Goal: Task Accomplishment & Management: Complete application form

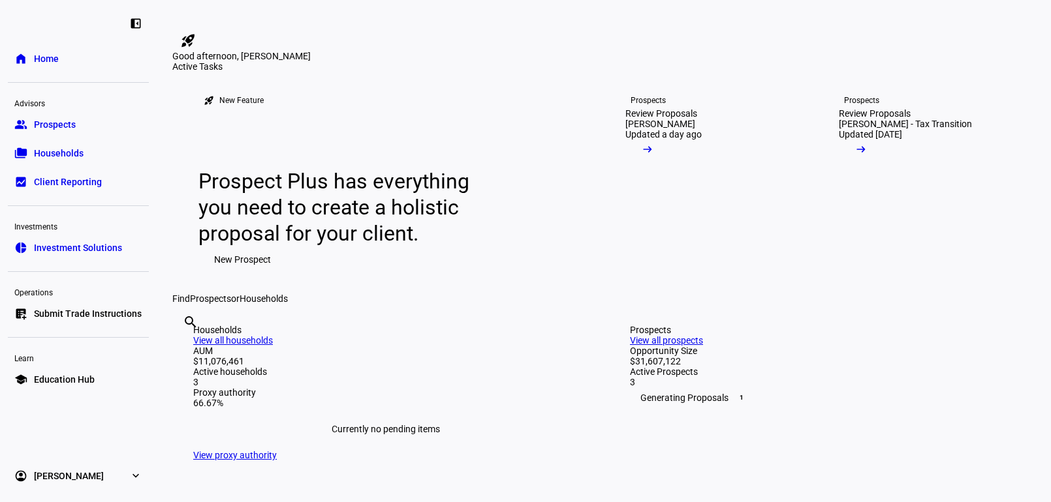
click at [84, 63] on link "home Home" at bounding box center [78, 59] width 141 height 26
click at [76, 146] on link "folder_copy Households" at bounding box center [78, 153] width 141 height 26
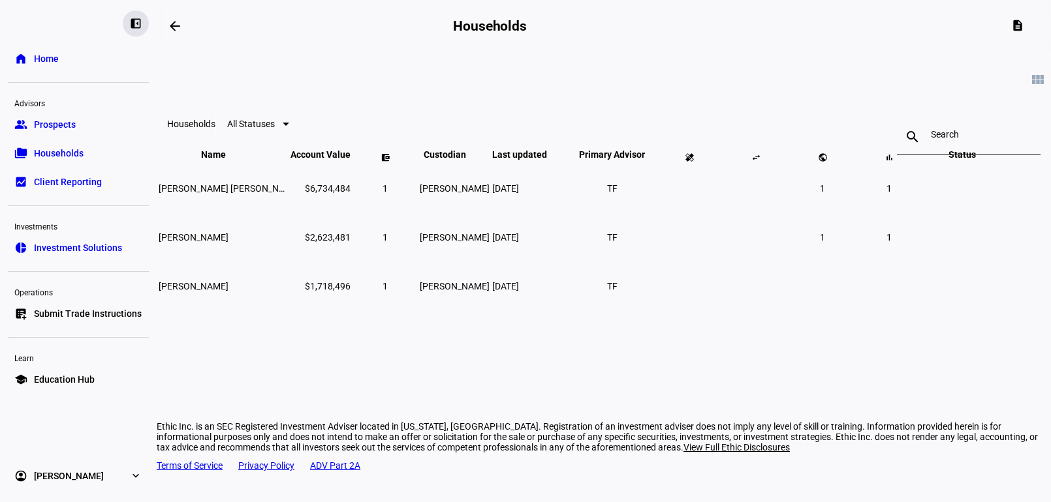
click at [131, 23] on eth-mat-symbol "left_panel_close" at bounding box center [135, 23] width 13 height 13
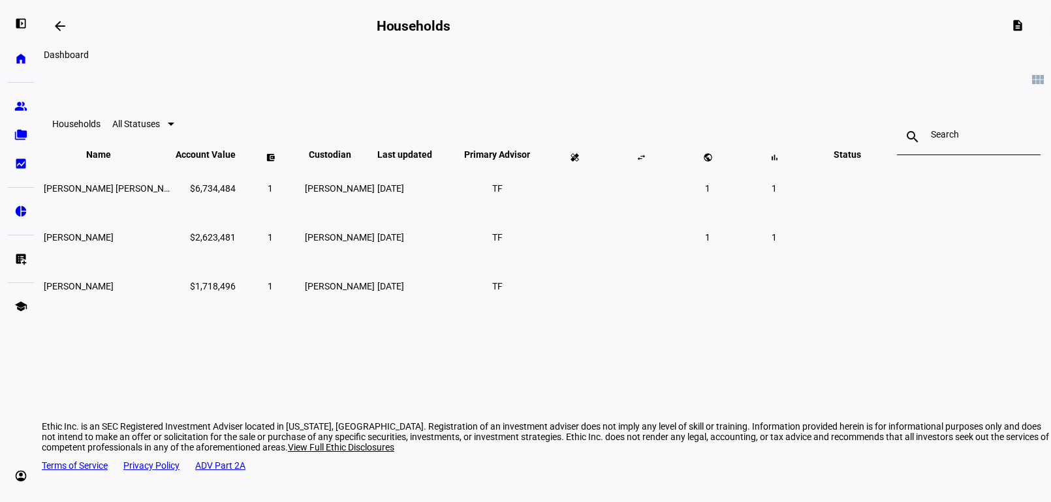
click at [67, 29] on mat-icon "arrow_backwards" at bounding box center [60, 26] width 16 height 16
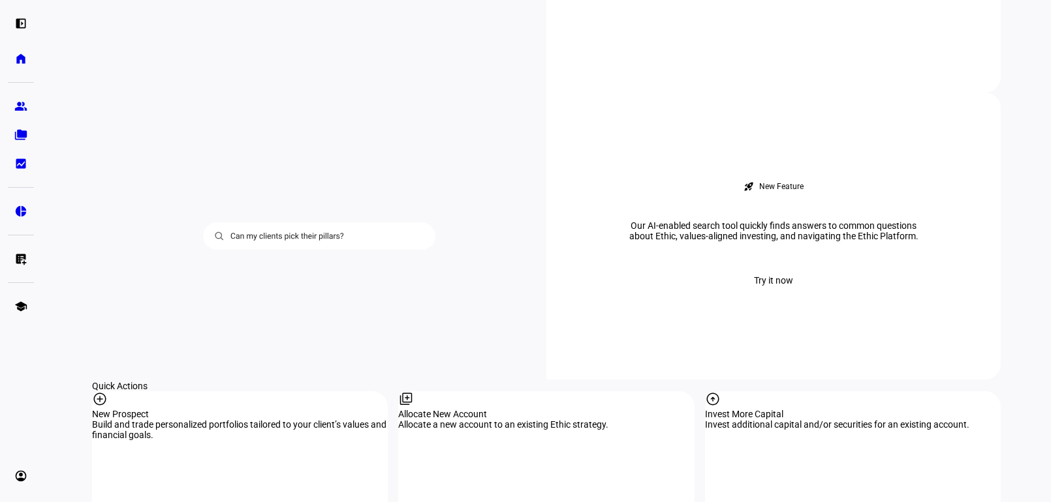
scroll to position [1044, 0]
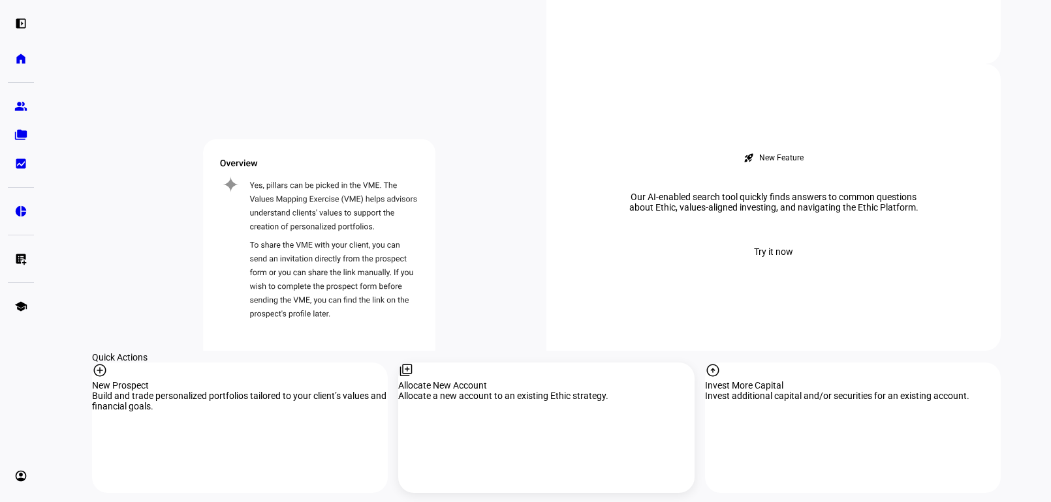
click at [455, 363] on div "library_add" at bounding box center [546, 372] width 296 height 18
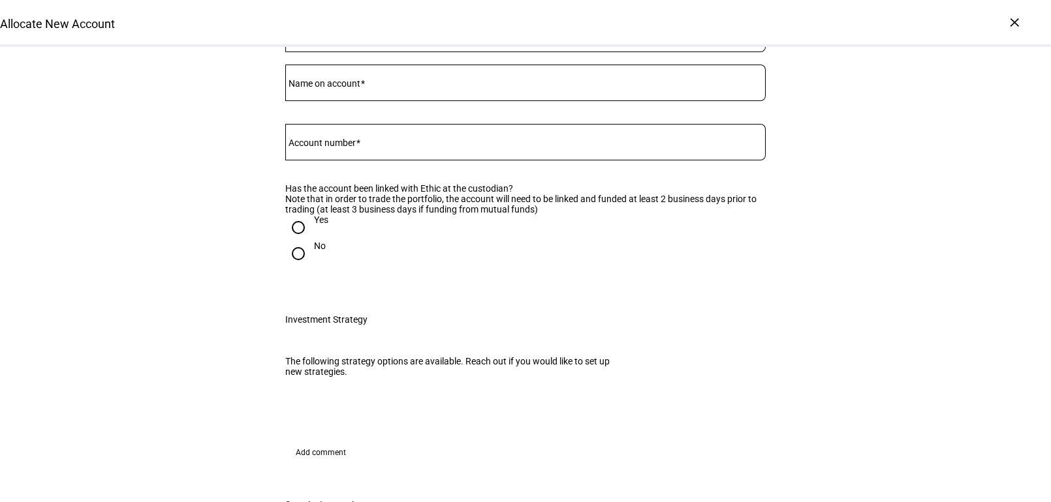
scroll to position [65, 0]
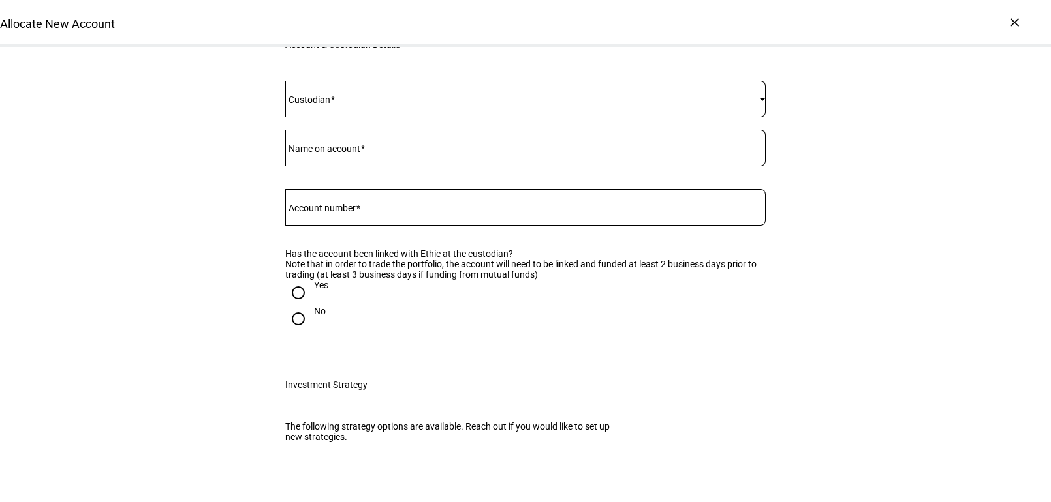
click at [534, 117] on div at bounding box center [525, 99] width 480 height 37
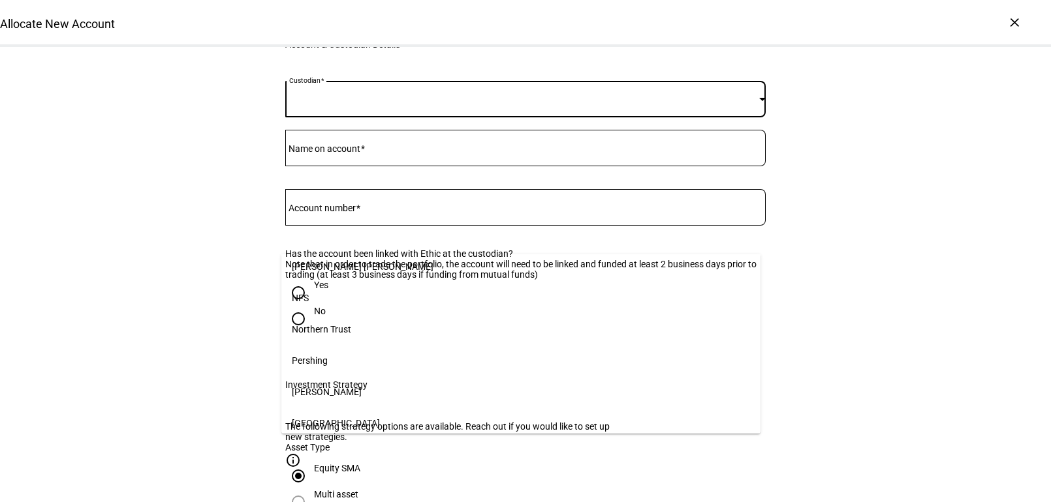
scroll to position [196, 0]
click at [419, 362] on mat-option "[PERSON_NAME]" at bounding box center [520, 361] width 479 height 31
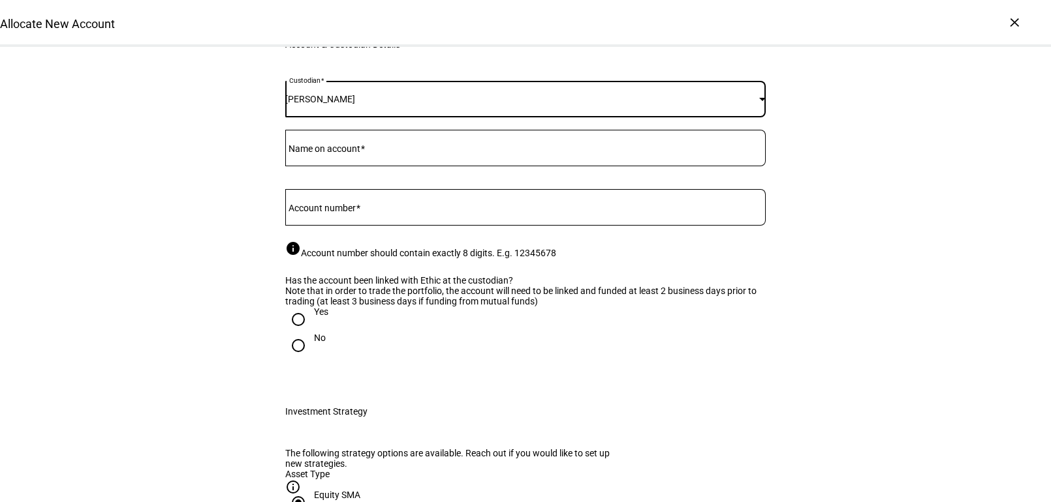
click at [420, 151] on input "Name on account" at bounding box center [525, 145] width 480 height 10
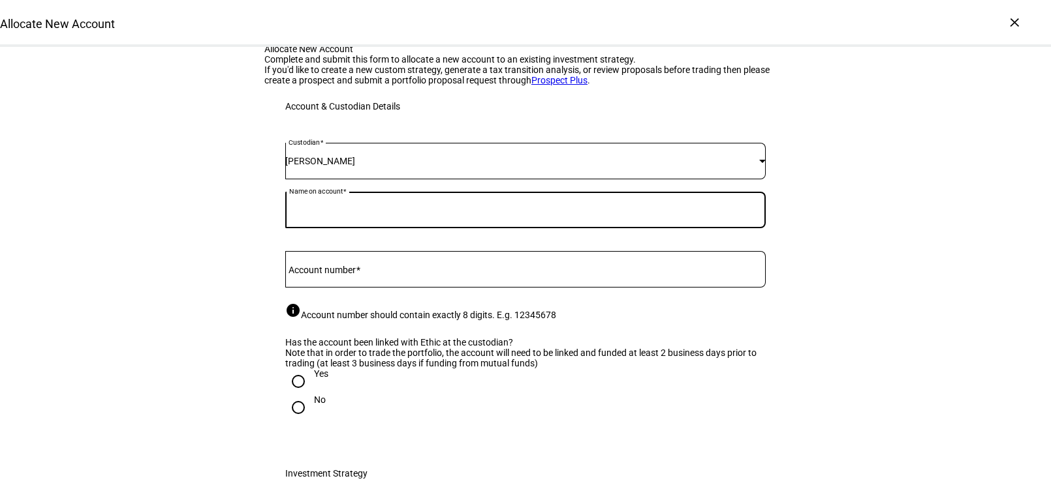
scroll to position [0, 0]
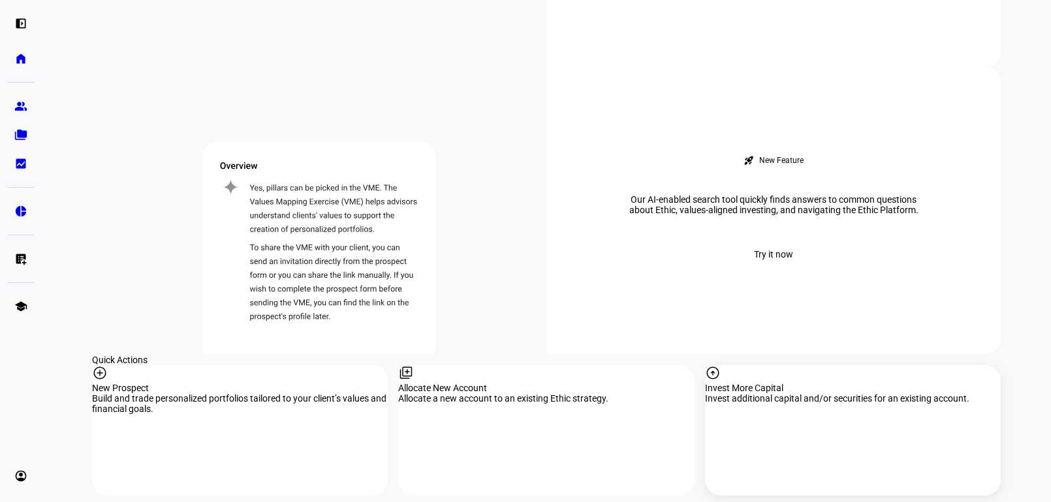
scroll to position [1044, 0]
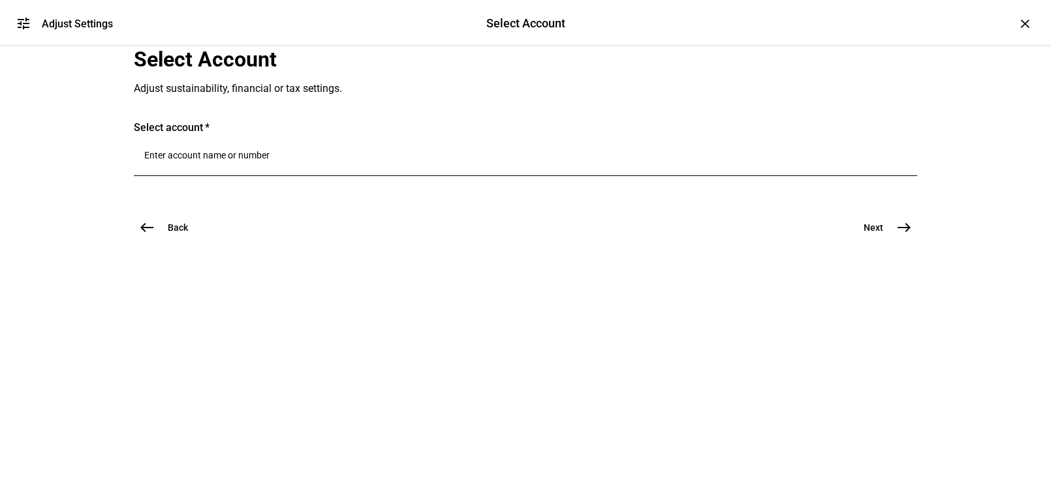
scroll to position [13, 0]
click at [896, 236] on mat-icon "east" at bounding box center [904, 228] width 16 height 16
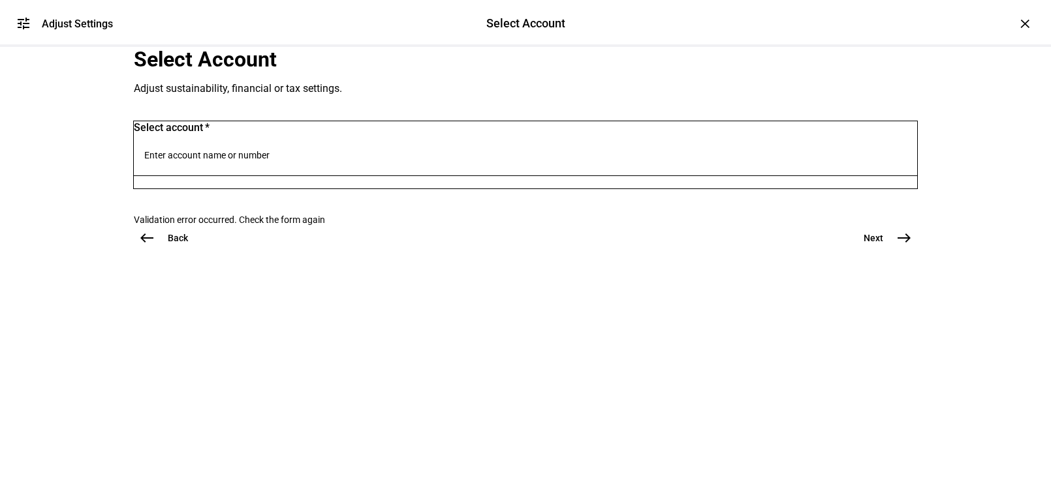
scroll to position [0, 0]
click at [29, 22] on mat-icon "tune" at bounding box center [24, 24] width 16 height 16
click at [1019, 25] on div "×" at bounding box center [1024, 23] width 21 height 21
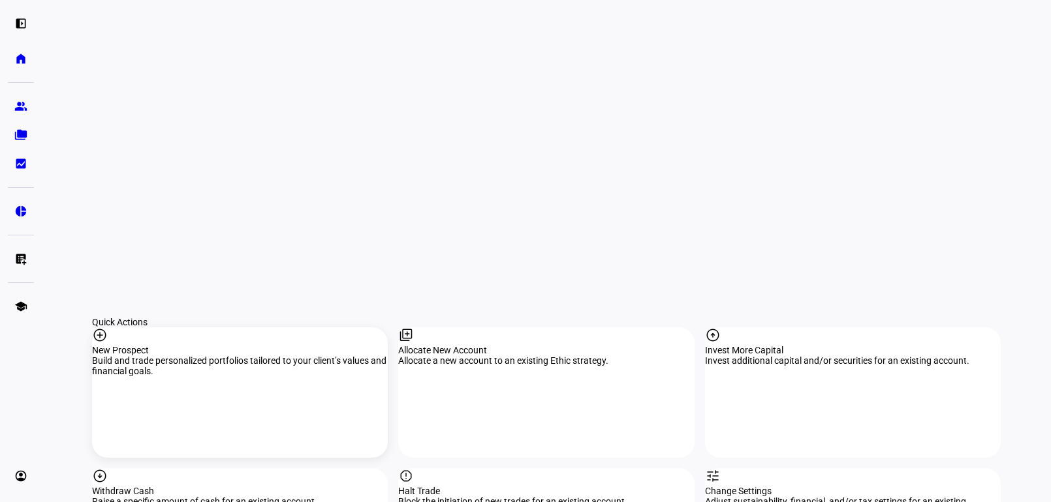
scroll to position [1109, 0]
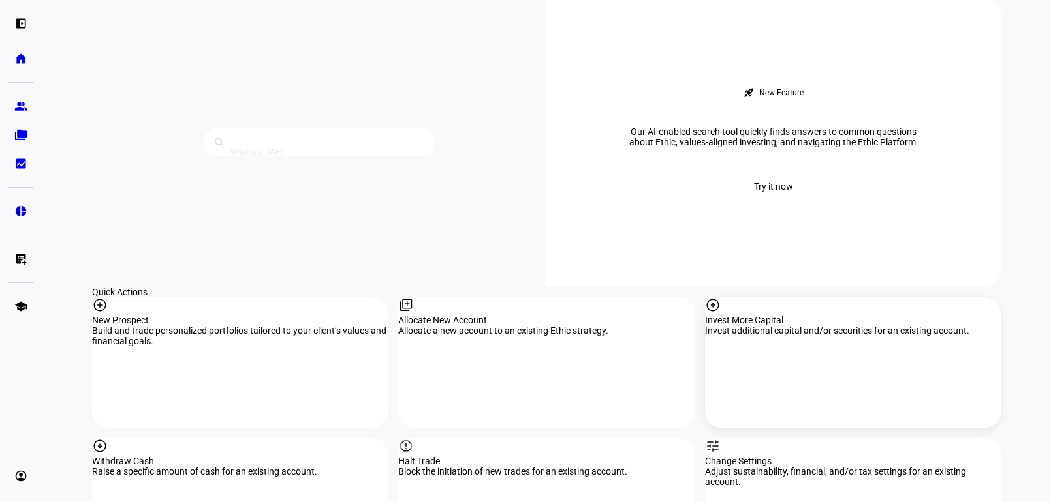
click at [784, 315] on div "Invest More Capital" at bounding box center [853, 320] width 296 height 10
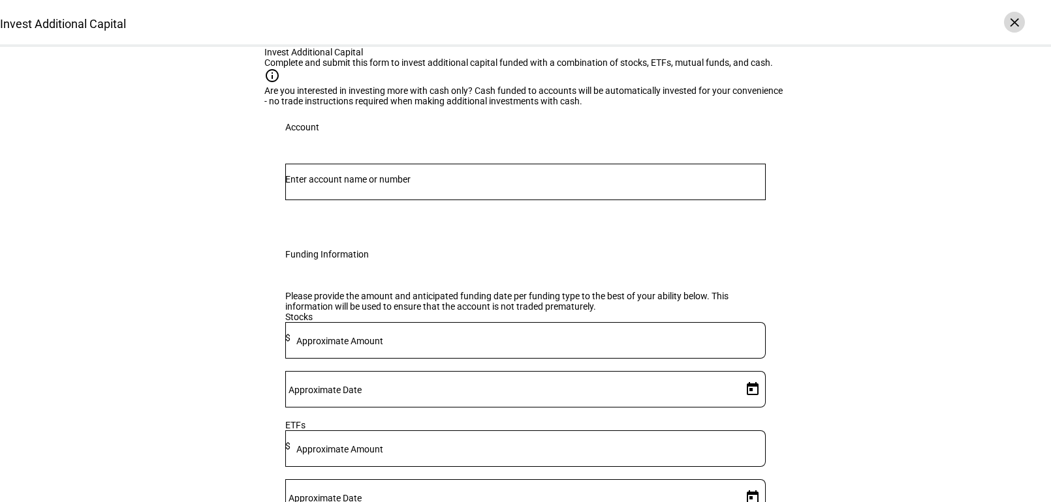
click at [1019, 25] on div "×" at bounding box center [1014, 22] width 21 height 21
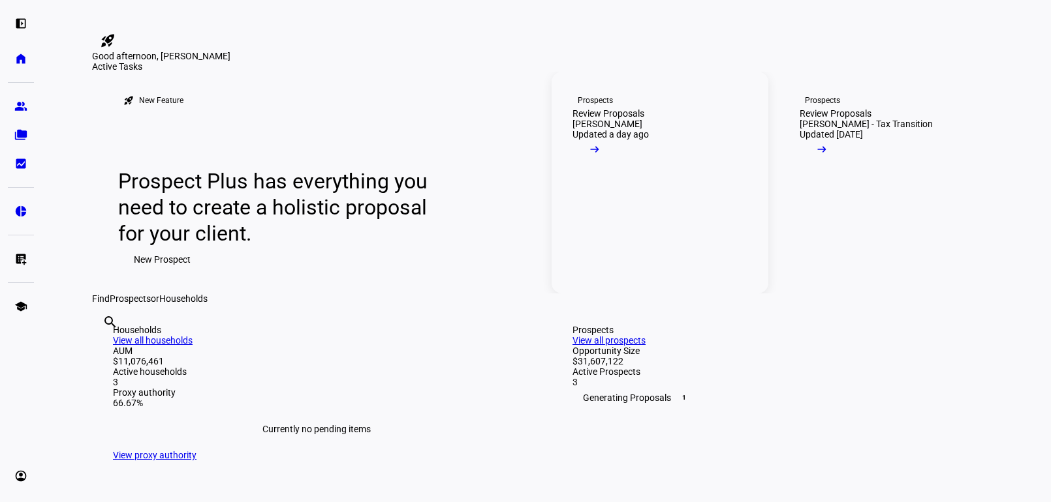
click at [616, 119] on div "Review Proposals" at bounding box center [608, 113] width 72 height 10
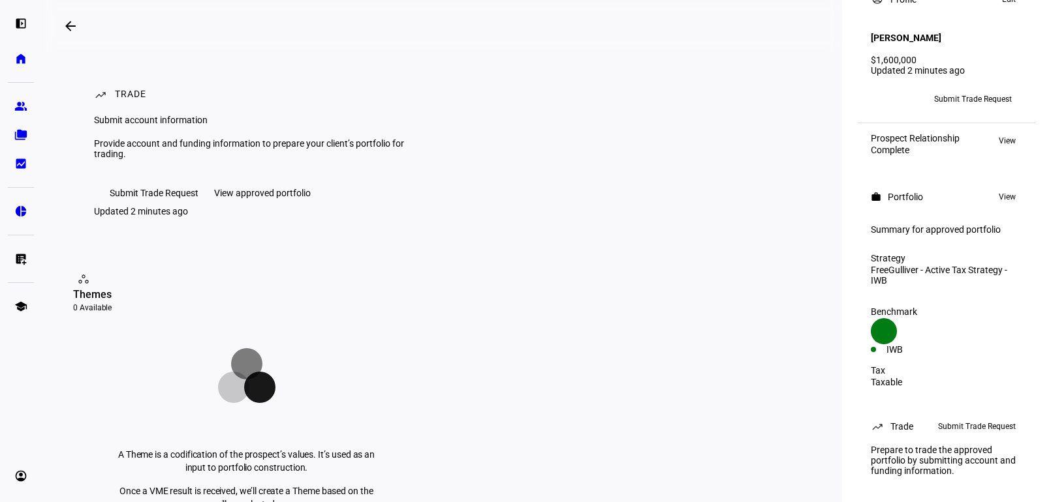
click at [288, 198] on div "View approved portfolio" at bounding box center [262, 193] width 97 height 10
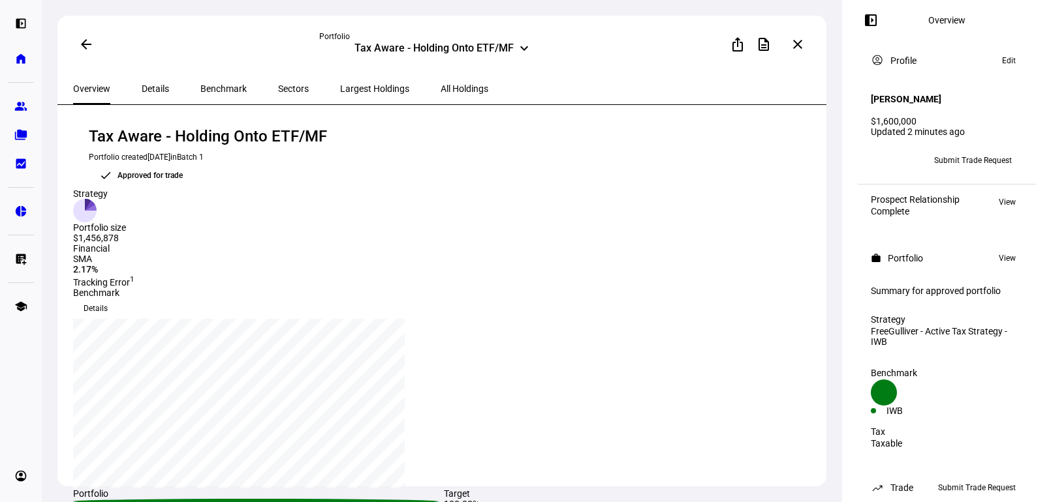
drag, startPoint x: 967, startPoint y: 153, endPoint x: 959, endPoint y: 209, distance: 56.8
click at [959, 209] on div "account_circle Profile Edit [PERSON_NAME] $1,600,000 Updated 2 minutes ago TF A…" at bounding box center [946, 133] width 167 height 177
click at [963, 155] on span "Submit Trade Request" at bounding box center [973, 160] width 78 height 21
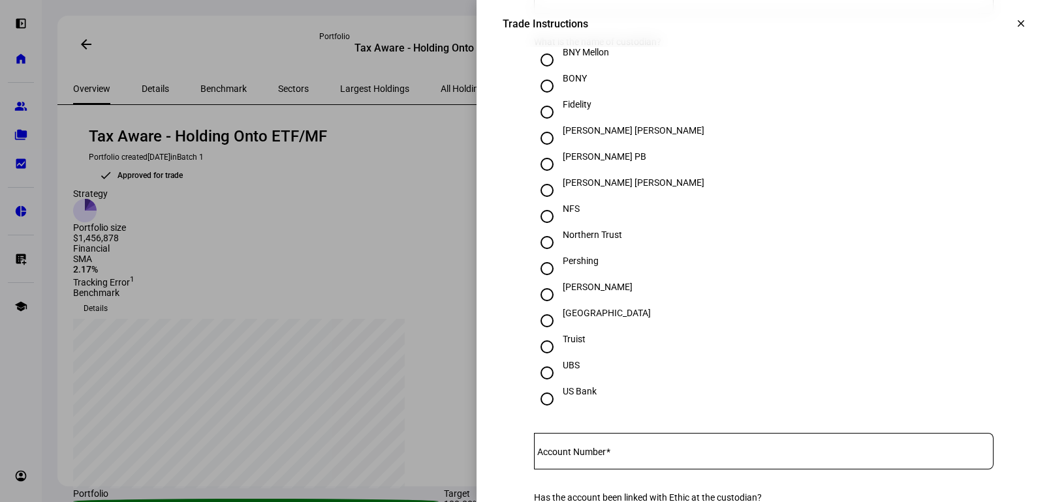
scroll to position [392, 0]
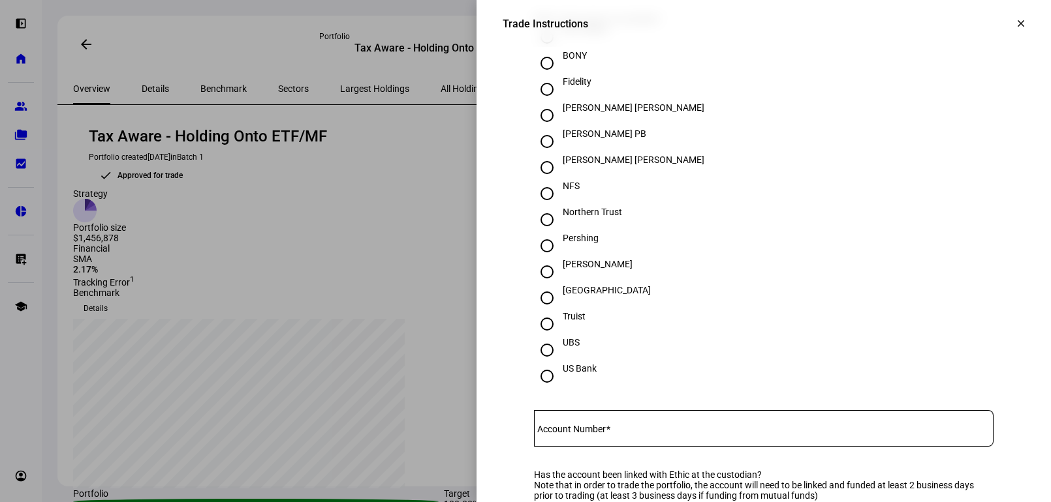
click at [574, 270] on div "[PERSON_NAME]" at bounding box center [598, 264] width 70 height 10
click at [560, 285] on input "[PERSON_NAME]" at bounding box center [547, 272] width 26 height 26
radio input "true"
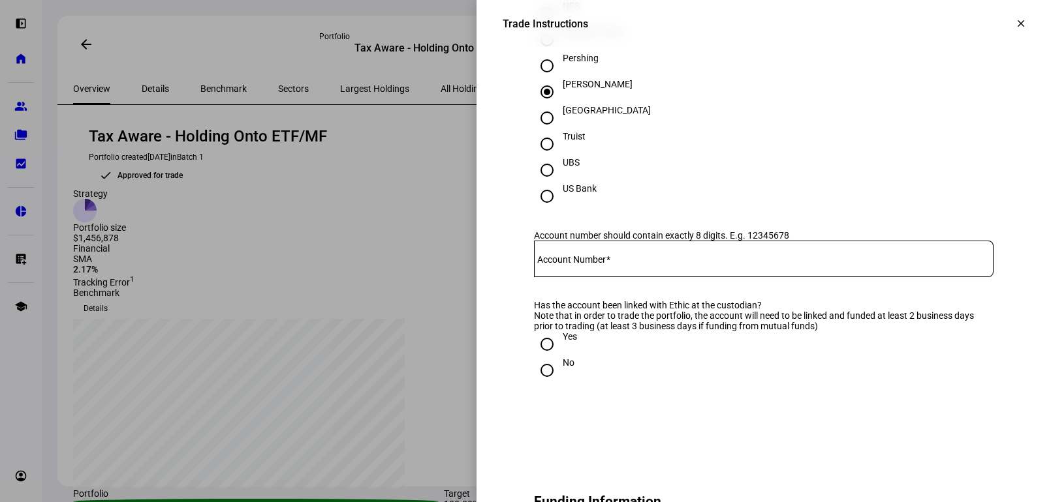
scroll to position [587, 0]
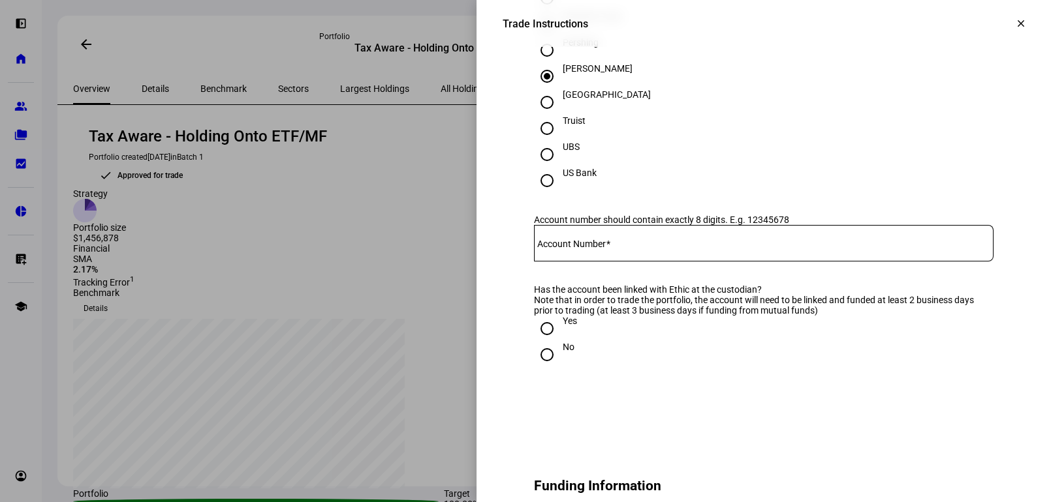
click at [550, 345] on div at bounding box center [546, 328] width 31 height 31
radio input "true"
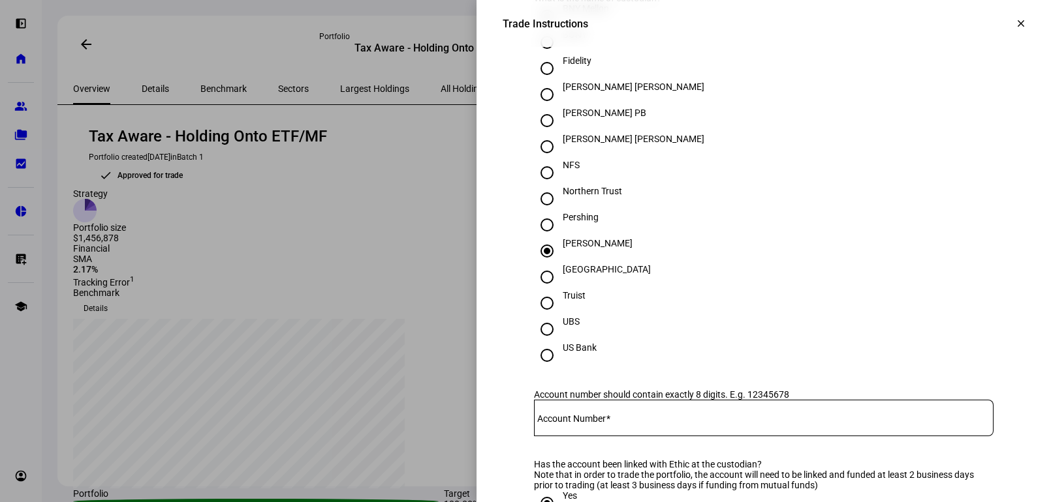
scroll to position [326, 0]
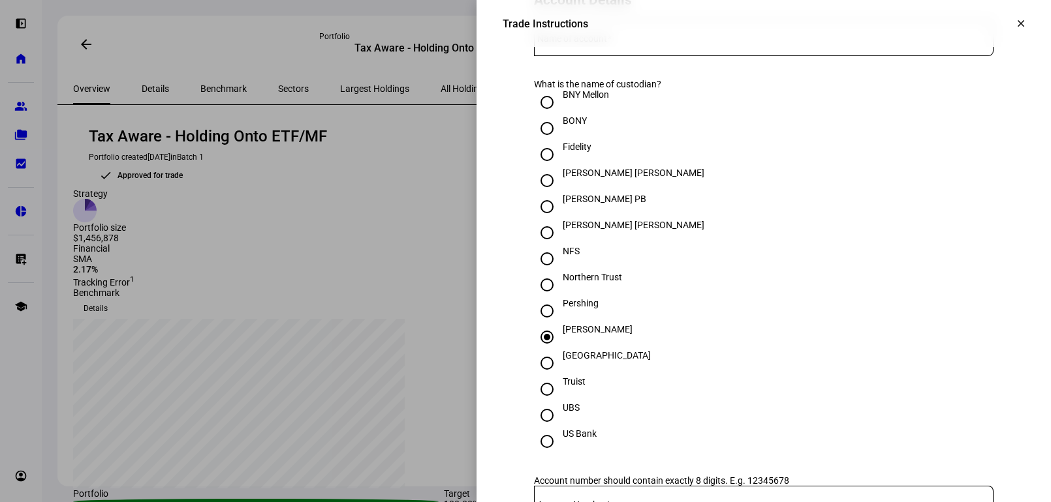
click at [617, 40] on input "Name of account" at bounding box center [763, 35] width 459 height 10
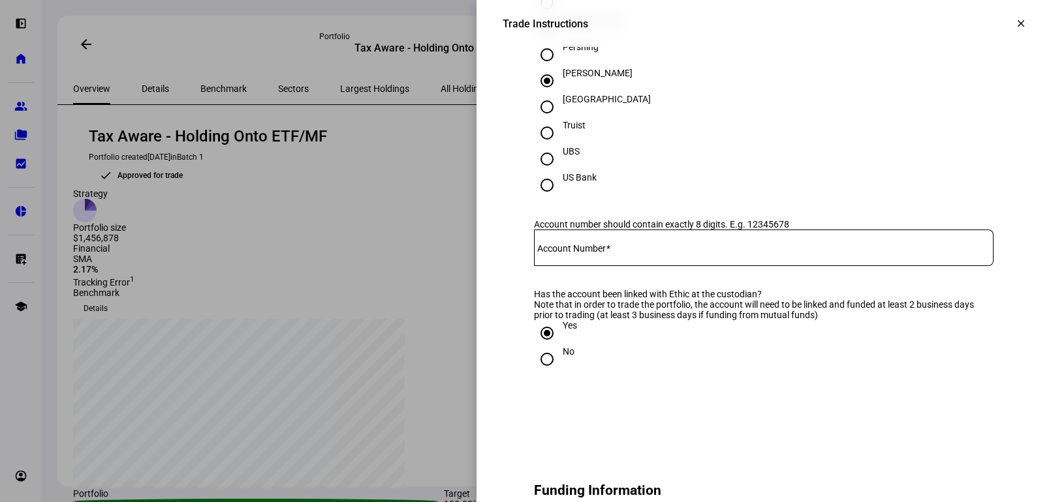
scroll to position [587, 0]
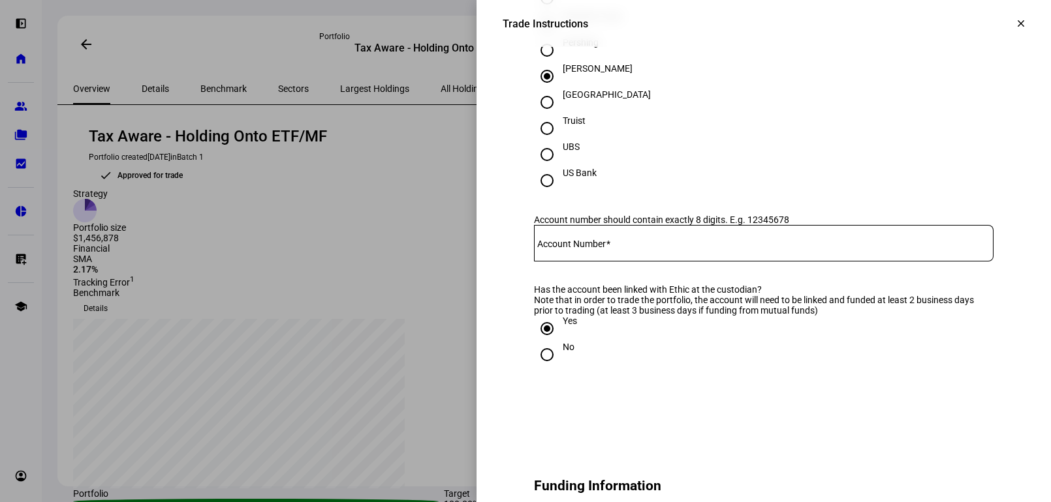
type input "[PERSON_NAME]"
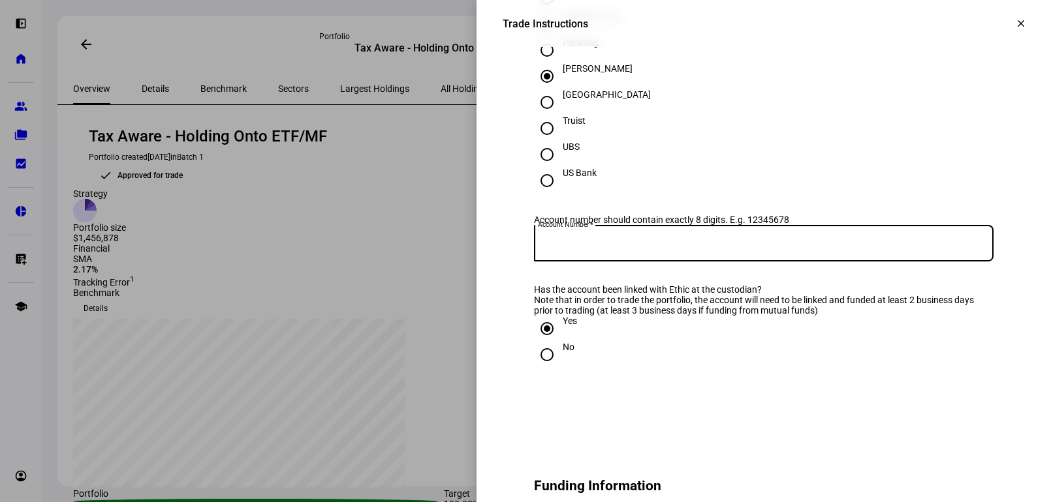
click at [622, 246] on input "Account Number" at bounding box center [763, 241] width 459 height 10
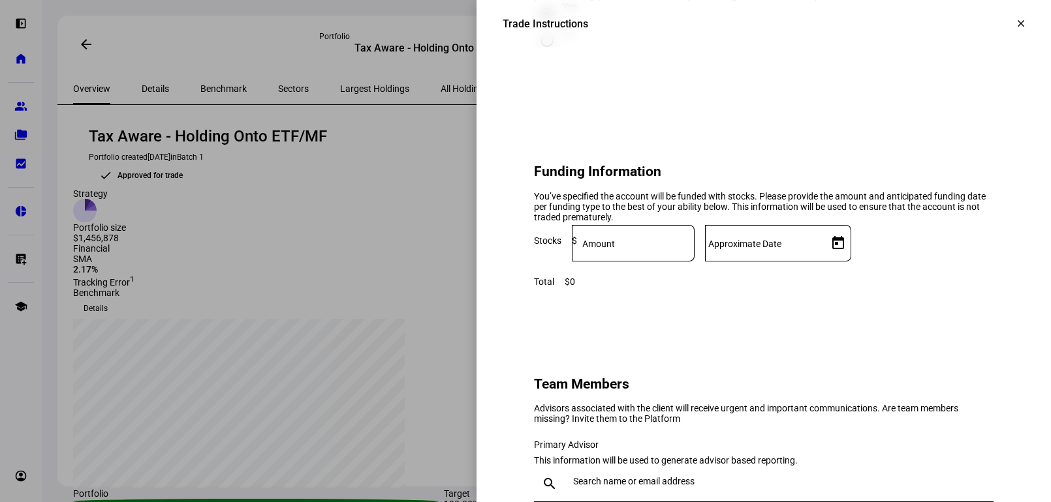
scroll to position [914, 0]
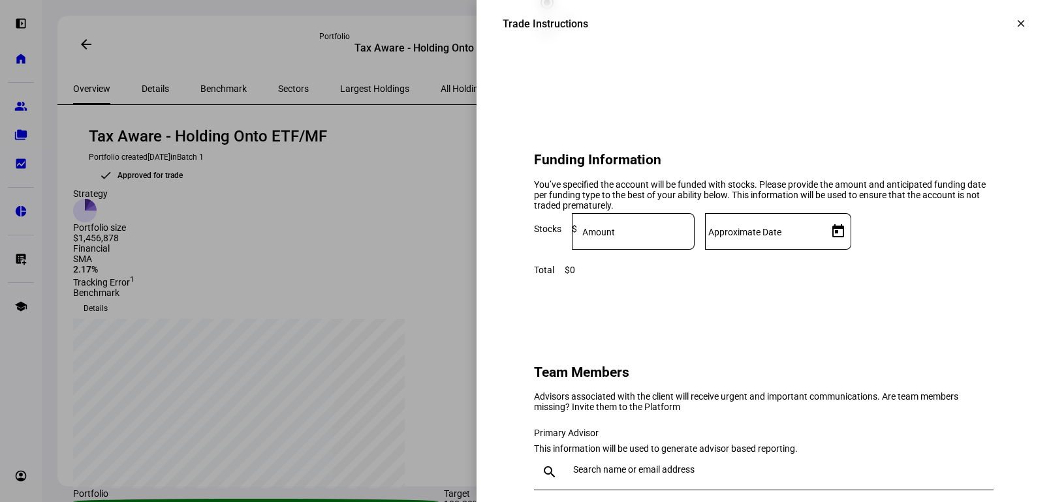
type input "23522361"
click at [694, 234] on input at bounding box center [635, 229] width 117 height 10
type input "1,632,947.96"
click at [854, 247] on span "Open calendar" at bounding box center [837, 231] width 31 height 31
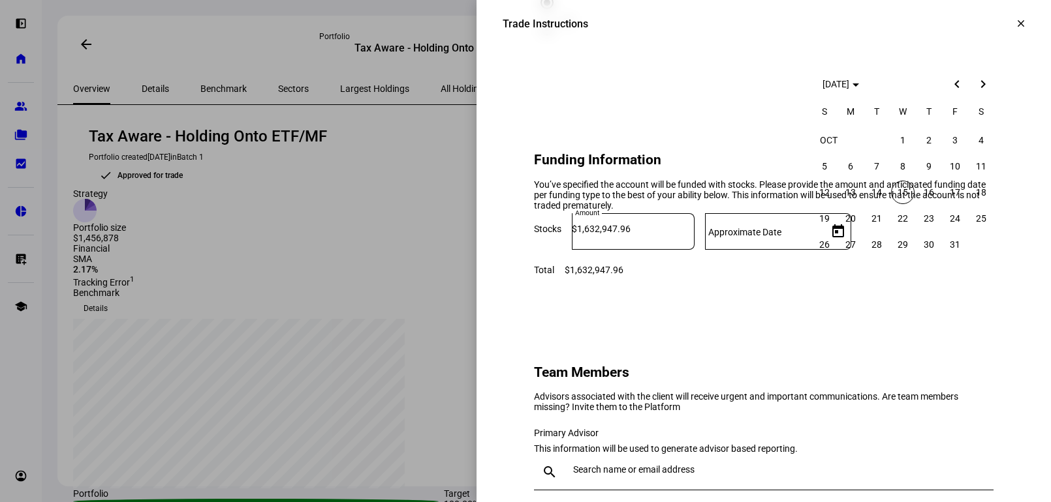
click at [899, 185] on span "15" at bounding box center [902, 192] width 23 height 23
type input "[DATE]"
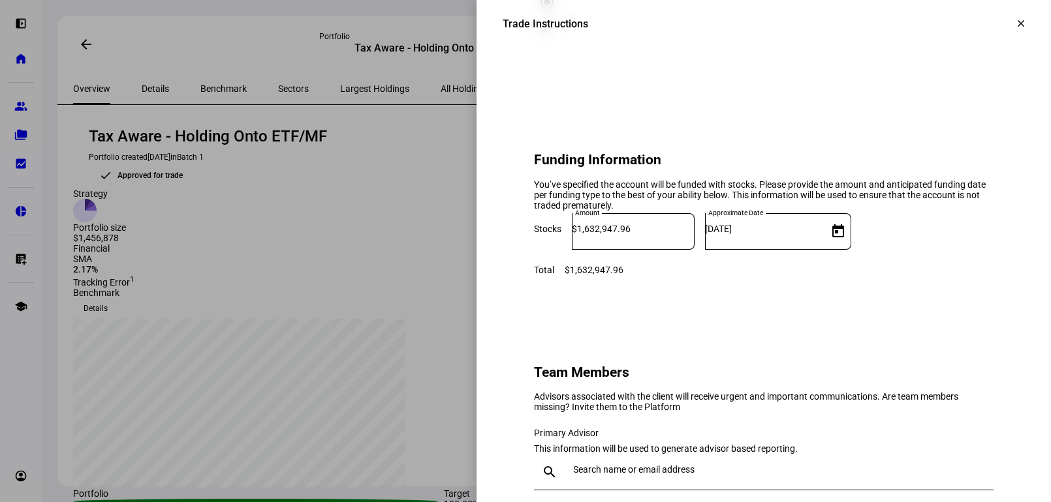
click at [623, 275] on div "$1,632,947.96" at bounding box center [593, 270] width 59 height 10
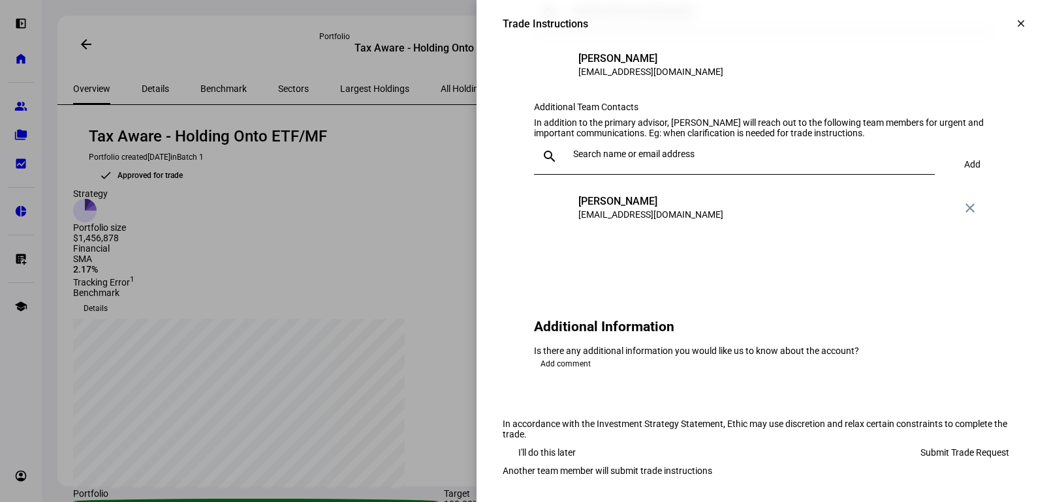
scroll to position [1575, 0]
click at [932, 440] on span "Submit Trade Request" at bounding box center [964, 453] width 89 height 26
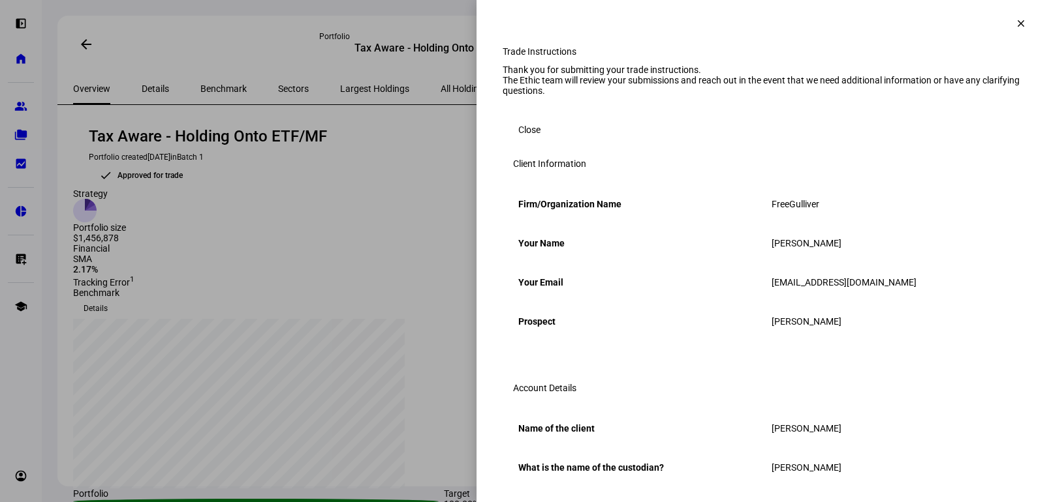
scroll to position [0, 0]
click at [1015, 25] on mat-icon "clear" at bounding box center [1021, 24] width 12 height 12
